Goal: Use online tool/utility: Utilize a website feature to perform a specific function

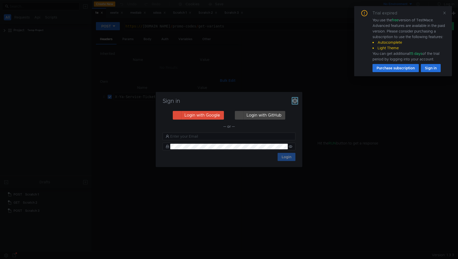
click at [296, 103] on icon "button" at bounding box center [294, 100] width 5 height 5
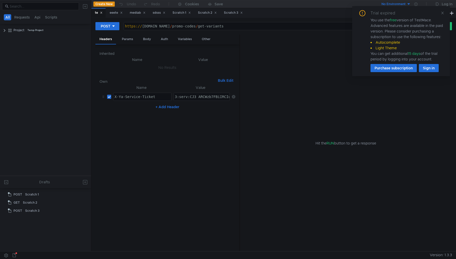
click at [444, 14] on div "Trial expired You use the free version of TestMace. Advanced features are avail…" at bounding box center [401, 41] width 98 height 70
click at [441, 13] on icon at bounding box center [443, 13] width 4 height 4
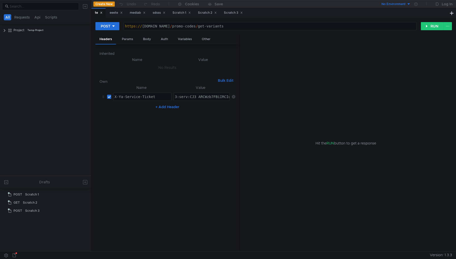
click at [338, 8] on div "te eeete mediab sdsss Scratch 1 Scratch 2 Scratch 3" at bounding box center [269, 13] width 357 height 10
click at [453, 12] on button at bounding box center [451, 13] width 6 height 6
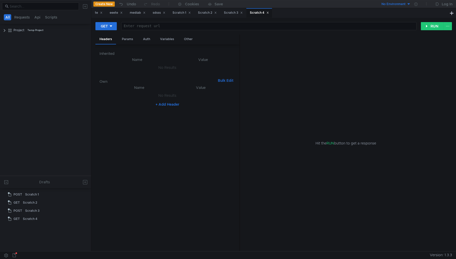
click at [214, 28] on div at bounding box center [268, 30] width 295 height 12
paste textarea "[URL][DOMAIN_NAME]"
type textarea "[URL][DOMAIN_NAME]"
click at [113, 26] on button "GET" at bounding box center [105, 26] width 21 height 8
click at [114, 46] on li "POST" at bounding box center [106, 45] width 22 height 8
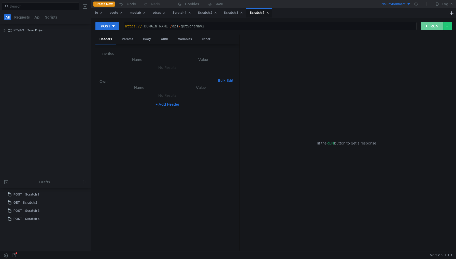
click at [423, 27] on button "RUN" at bounding box center [432, 26] width 23 height 8
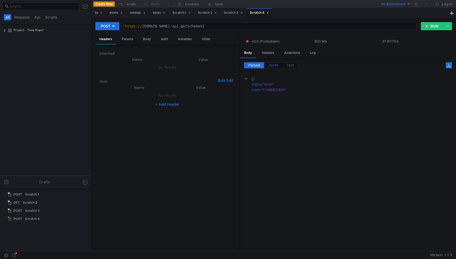
click at [270, 63] on span "JSON" at bounding box center [273, 65] width 10 height 5
click at [264, 55] on div "Headers" at bounding box center [268, 52] width 21 height 9
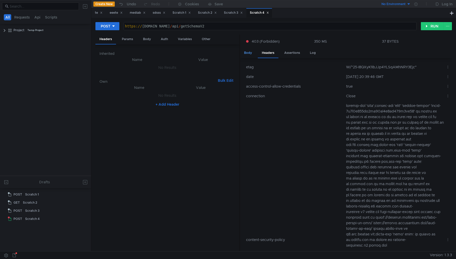
click at [246, 55] on div "Body" at bounding box center [248, 52] width 16 height 9
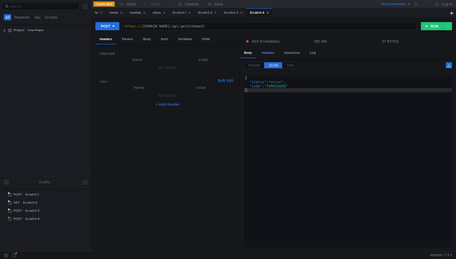
click at [271, 55] on div "Headers" at bounding box center [268, 52] width 21 height 9
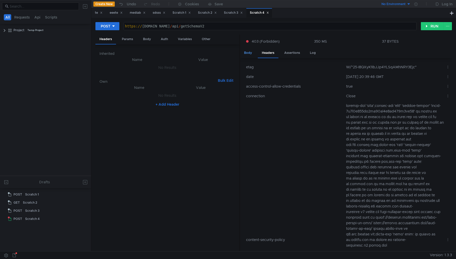
click at [252, 55] on div "Body" at bounding box center [248, 52] width 16 height 9
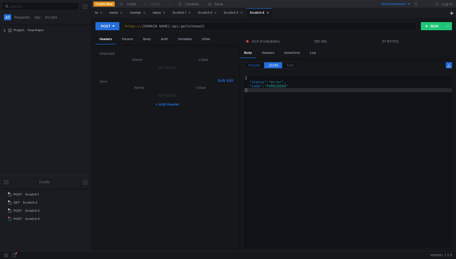
click at [258, 65] on span "Parsed" at bounding box center [254, 65] width 12 height 5
